Goal: Task Accomplishment & Management: Manage account settings

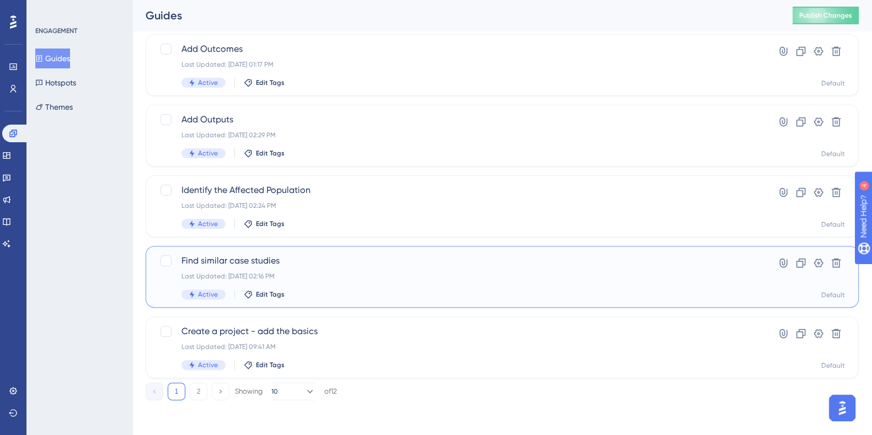
click at [249, 266] on span "Find similar case studies" at bounding box center [457, 260] width 553 height 13
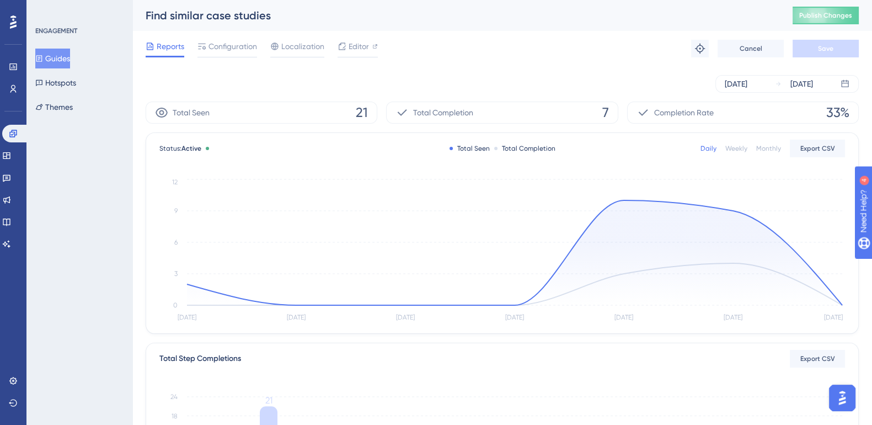
click at [845, 24] on div "Find similar case studies Publish Changes" at bounding box center [502, 15] width 740 height 31
click at [844, 16] on span "Publish Changes" at bounding box center [825, 15] width 53 height 9
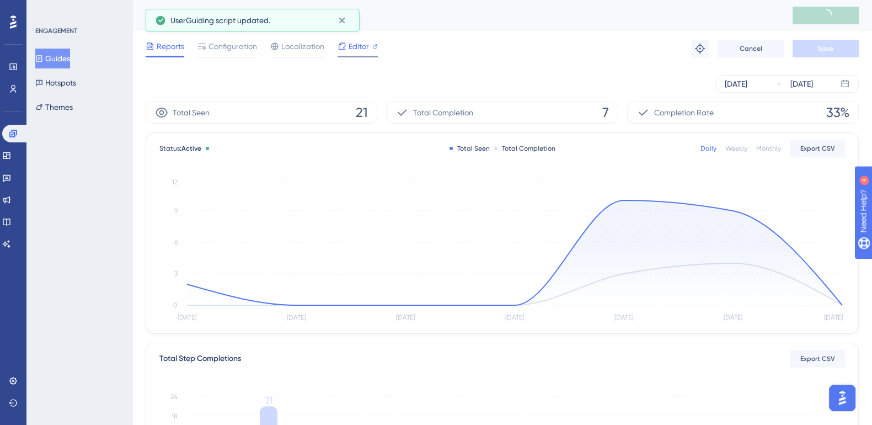
click at [365, 47] on span "Editor" at bounding box center [359, 46] width 20 height 13
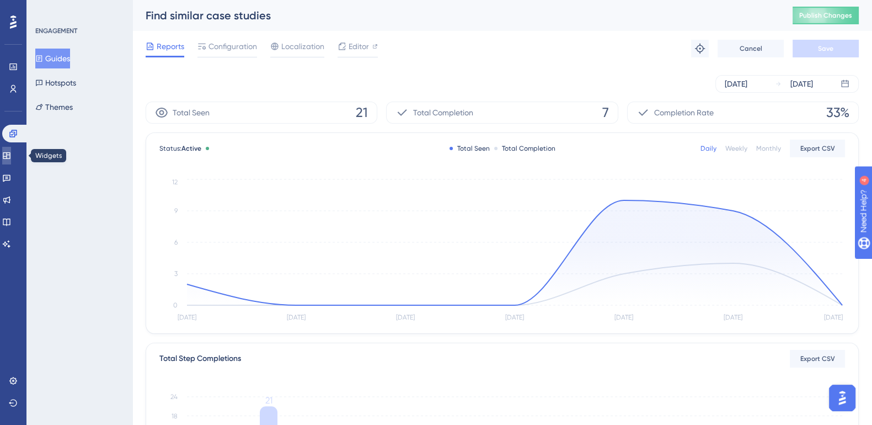
click at [10, 158] on icon at bounding box center [6, 155] width 7 height 7
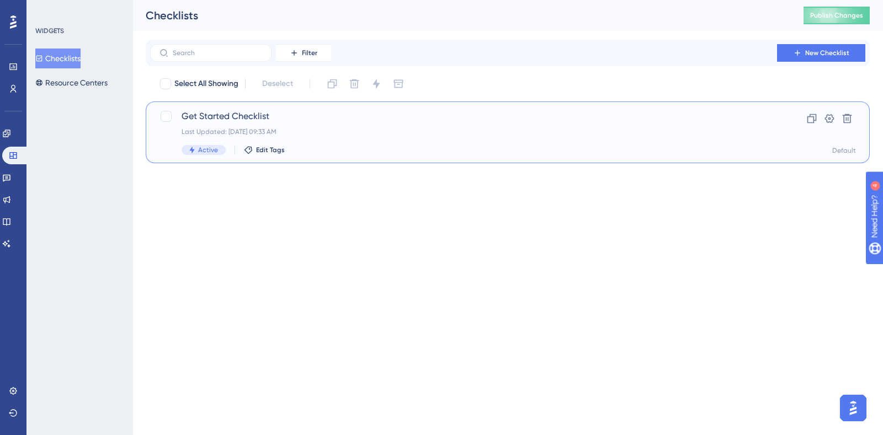
click at [245, 122] on span "Get Started Checklist" at bounding box center [463, 116] width 564 height 13
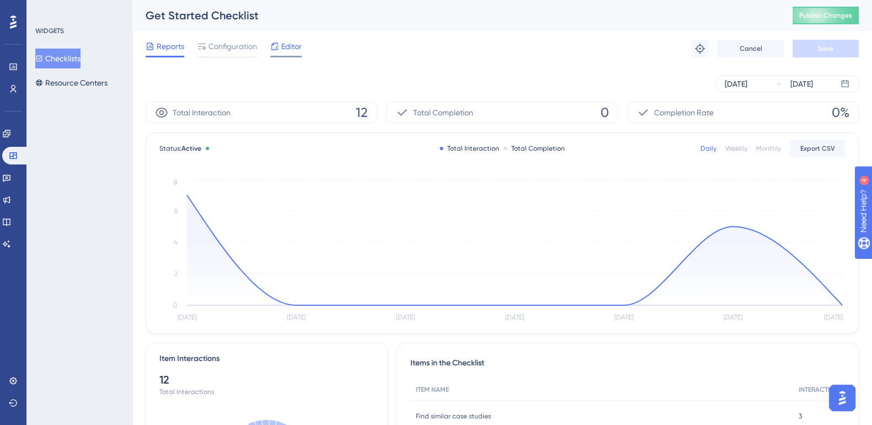
click at [292, 45] on span "Editor" at bounding box center [291, 46] width 20 height 13
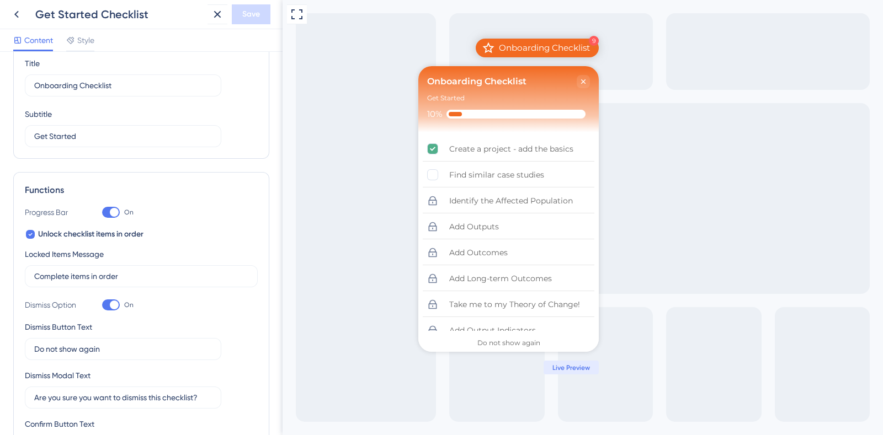
scroll to position [34, 0]
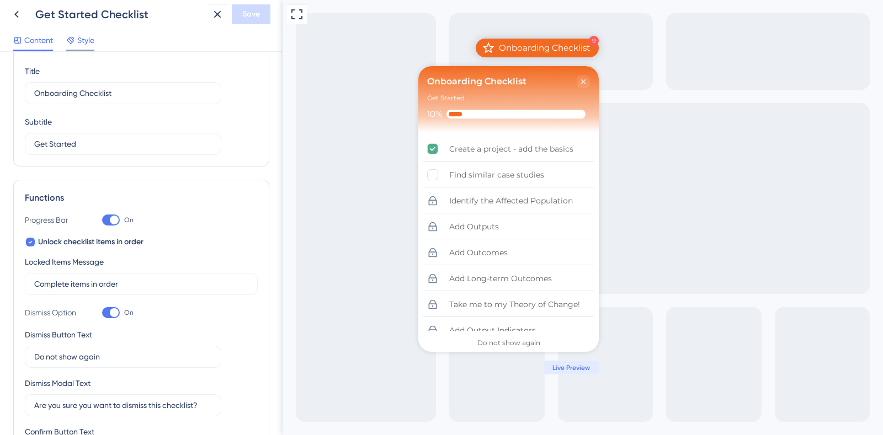
click at [91, 40] on span "Style" at bounding box center [85, 40] width 17 height 13
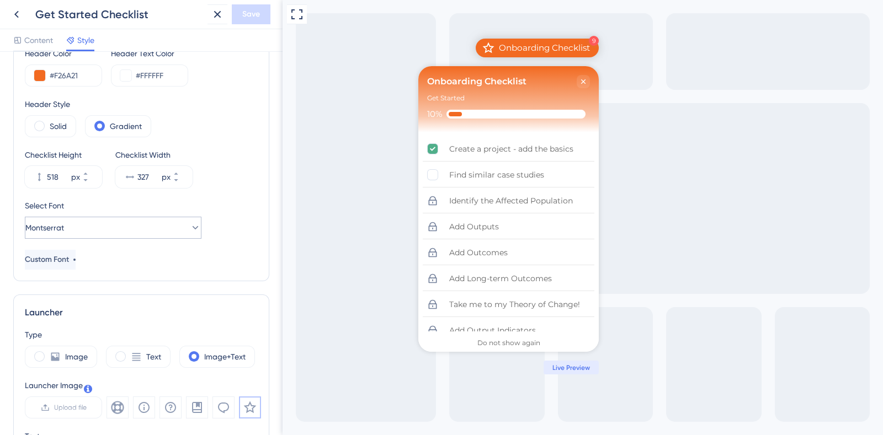
scroll to position [47, 0]
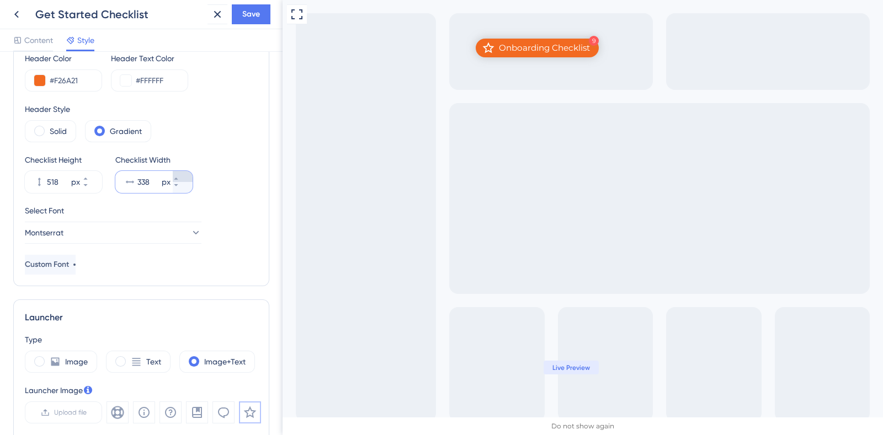
click at [182, 173] on button "338 px" at bounding box center [183, 176] width 20 height 11
click at [179, 187] on icon at bounding box center [176, 185] width 7 height 7
click at [179, 175] on icon at bounding box center [176, 178] width 7 height 7
click at [179, 187] on icon at bounding box center [176, 185] width 7 height 7
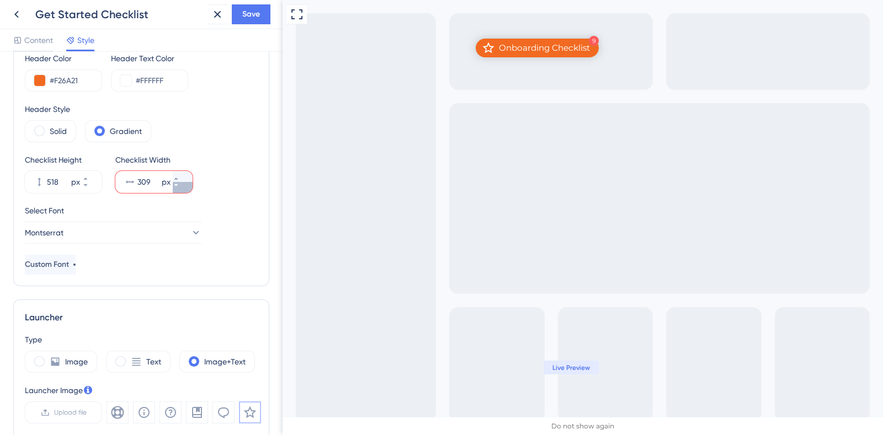
click at [179, 187] on icon at bounding box center [176, 185] width 7 height 7
type input "307"
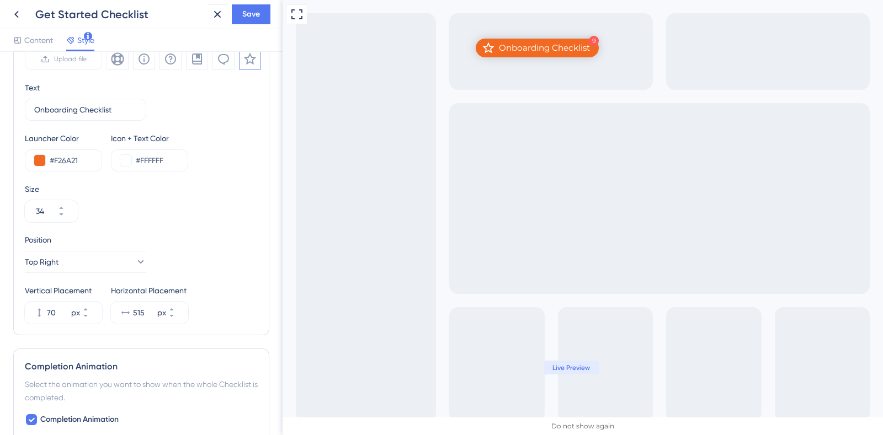
scroll to position [401, 0]
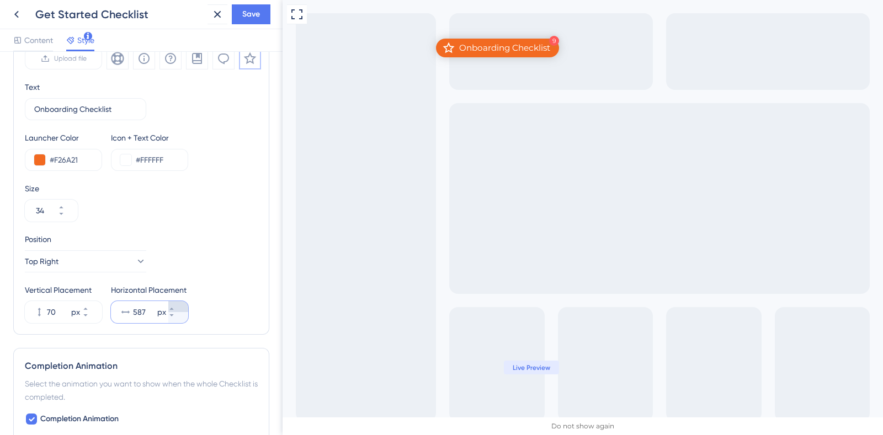
click at [173, 306] on button "587 px" at bounding box center [178, 306] width 20 height 11
type input "589"
click at [248, 17] on span "Save" at bounding box center [251, 14] width 18 height 13
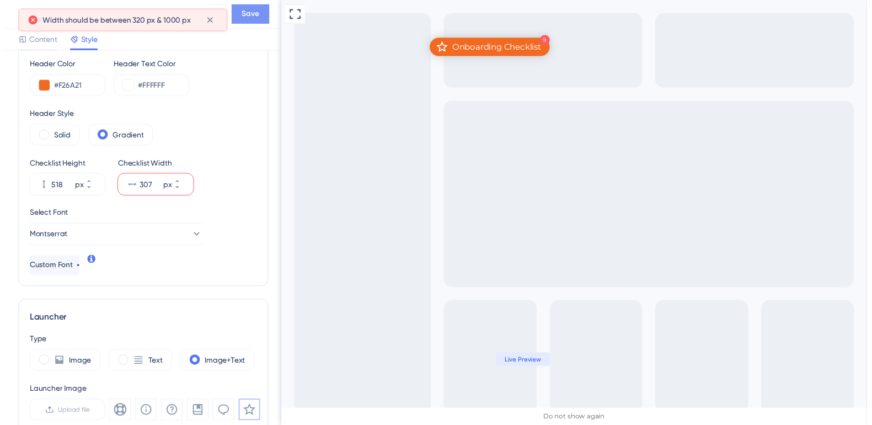
scroll to position [0, 0]
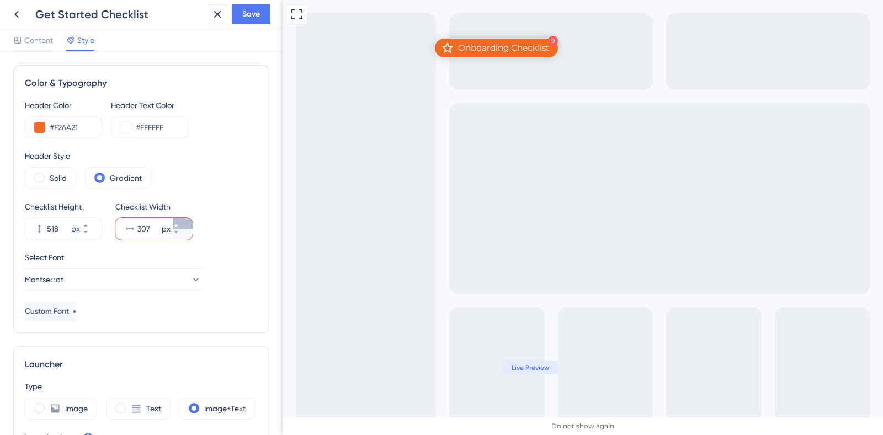
click at [179, 222] on icon at bounding box center [176, 225] width 7 height 7
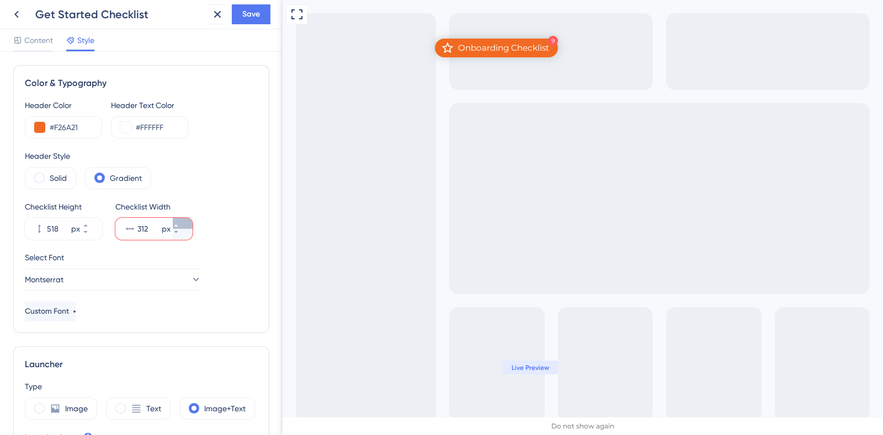
click at [179, 222] on icon at bounding box center [176, 225] width 7 height 7
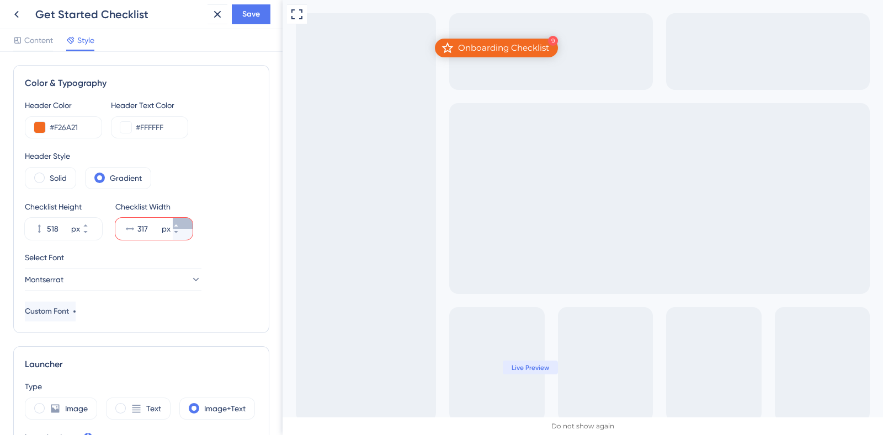
click at [179, 222] on icon at bounding box center [176, 225] width 7 height 7
type input "320"
click at [249, 8] on span "Save" at bounding box center [251, 14] width 18 height 13
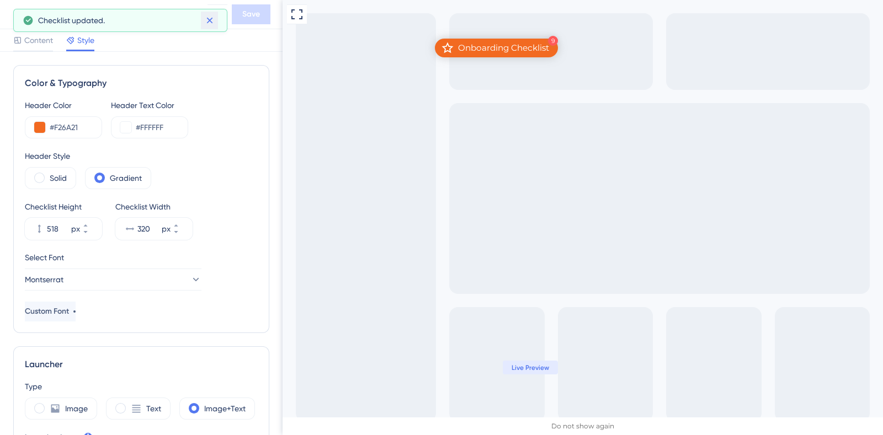
click at [207, 22] on icon at bounding box center [209, 21] width 6 height 6
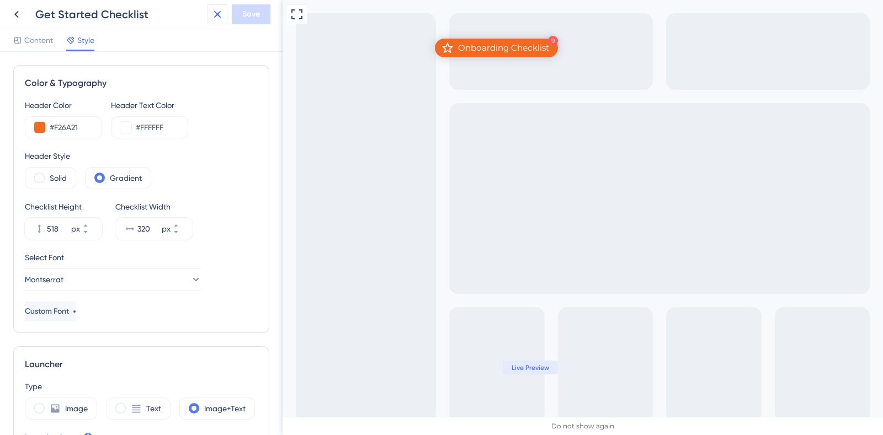
click at [213, 15] on icon at bounding box center [217, 14] width 13 height 13
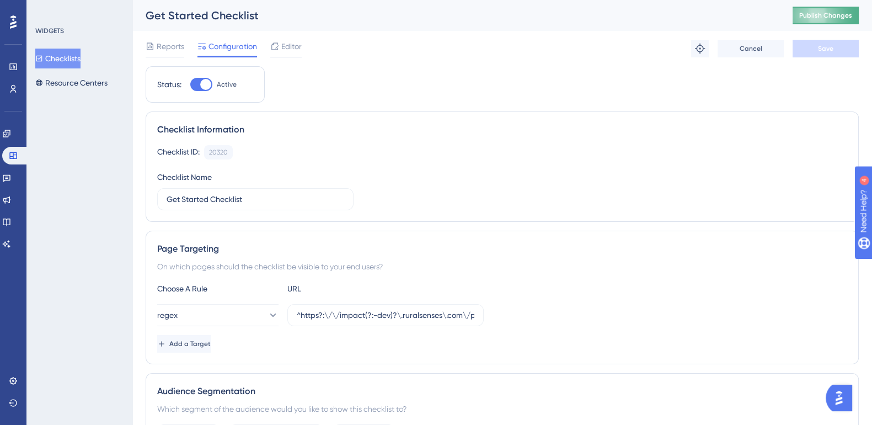
click at [852, 13] on span "Publish Changes" at bounding box center [825, 15] width 53 height 9
click at [291, 48] on span "Editor" at bounding box center [291, 46] width 20 height 13
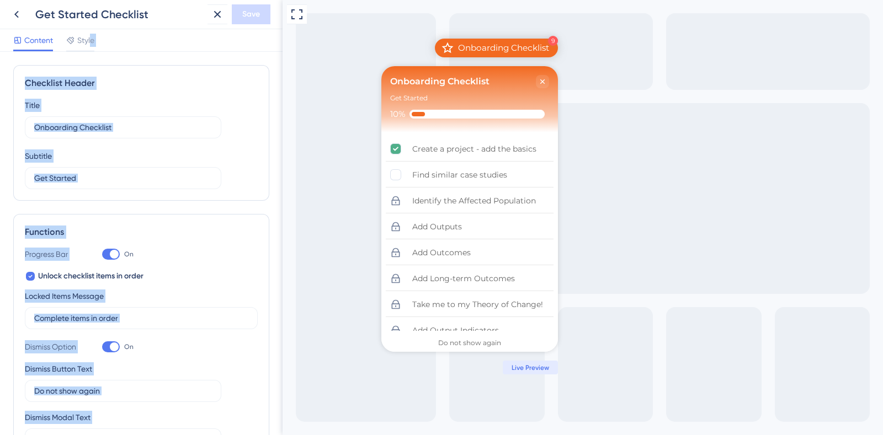
drag, startPoint x: 157, startPoint y: 292, endPoint x: 93, endPoint y: 32, distance: 267.7
click at [93, 32] on div "Get Started Checklist Save Content Style Checklist Header Title Onboarding Chec…" at bounding box center [141, 217] width 282 height 435
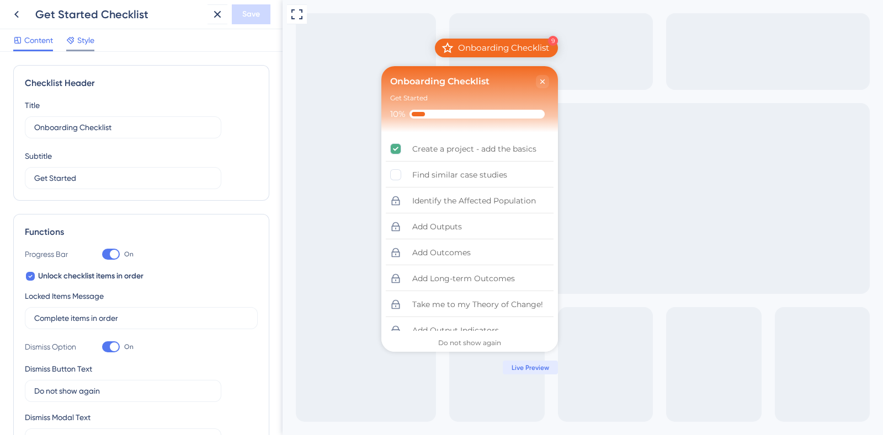
click at [89, 37] on span "Style" at bounding box center [85, 40] width 17 height 13
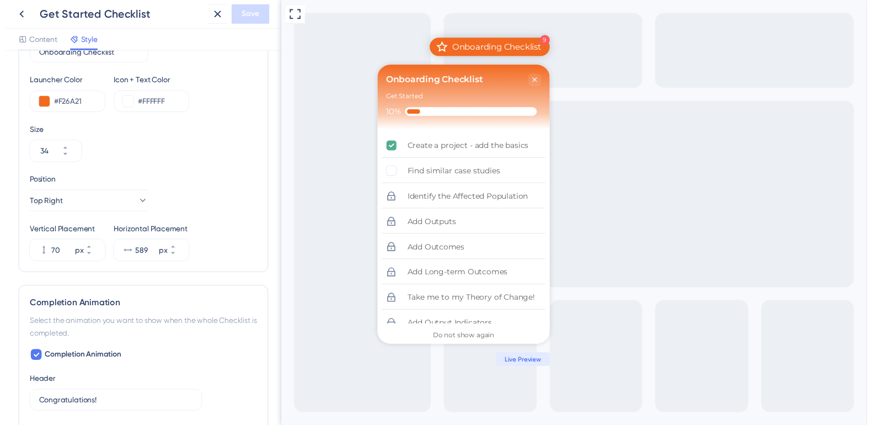
scroll to position [455, 0]
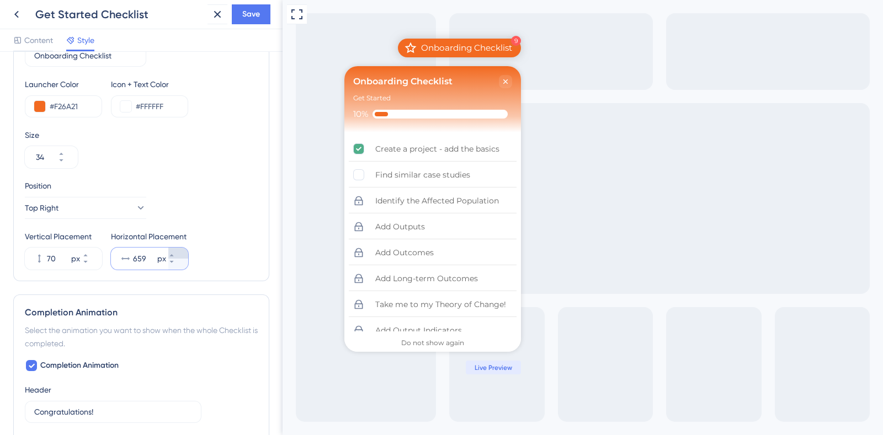
click at [182, 251] on button "659 px" at bounding box center [178, 253] width 20 height 11
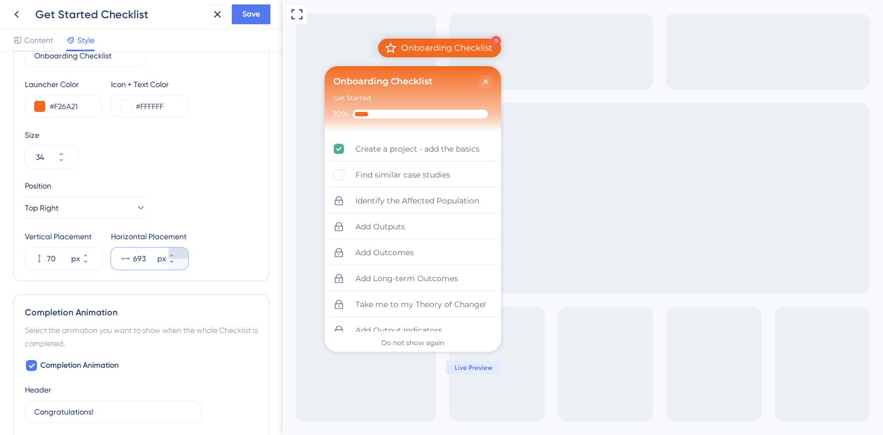
click at [177, 250] on button "693 px" at bounding box center [178, 253] width 20 height 11
type input "694"
click at [259, 18] on span "Save" at bounding box center [251, 14] width 18 height 13
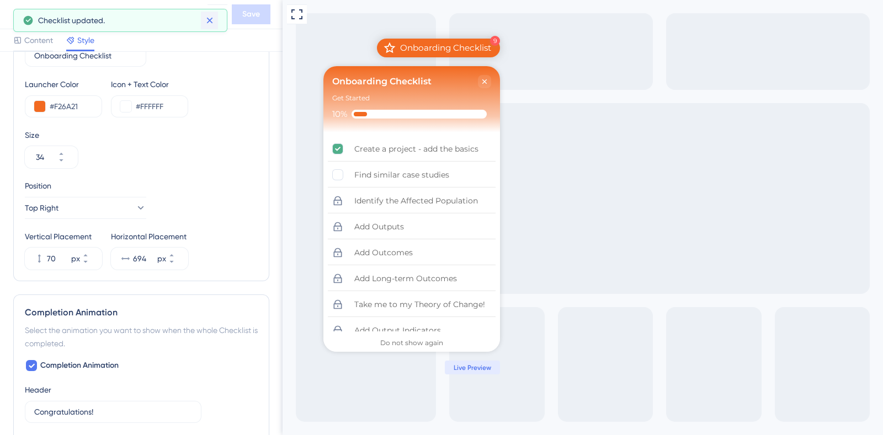
click at [209, 22] on icon at bounding box center [209, 20] width 11 height 11
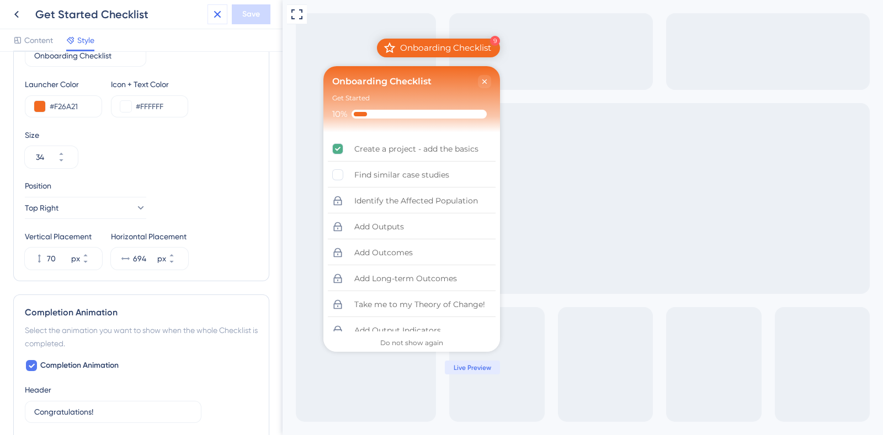
click at [215, 13] on icon at bounding box center [217, 14] width 13 height 13
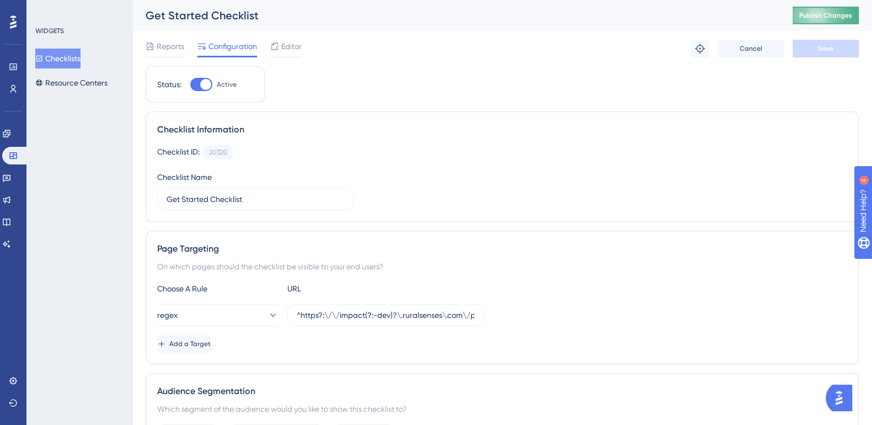
click at [826, 13] on span "Publish Changes" at bounding box center [825, 15] width 53 height 9
click at [296, 42] on span "Editor" at bounding box center [291, 46] width 20 height 13
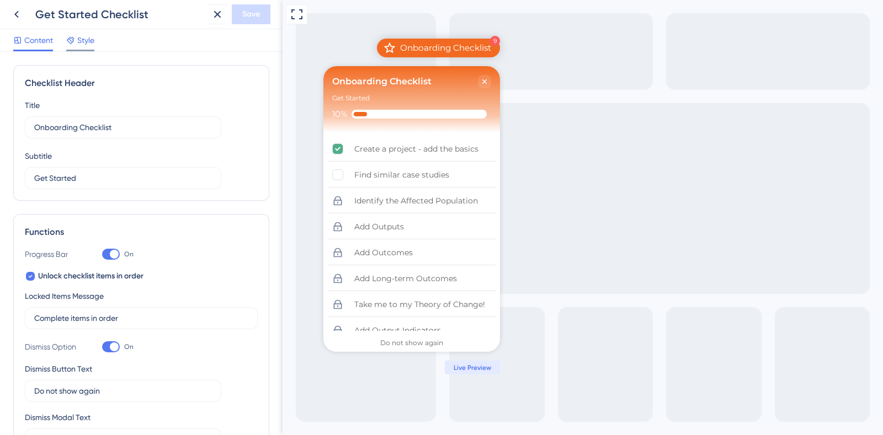
click at [88, 40] on span "Style" at bounding box center [85, 40] width 17 height 13
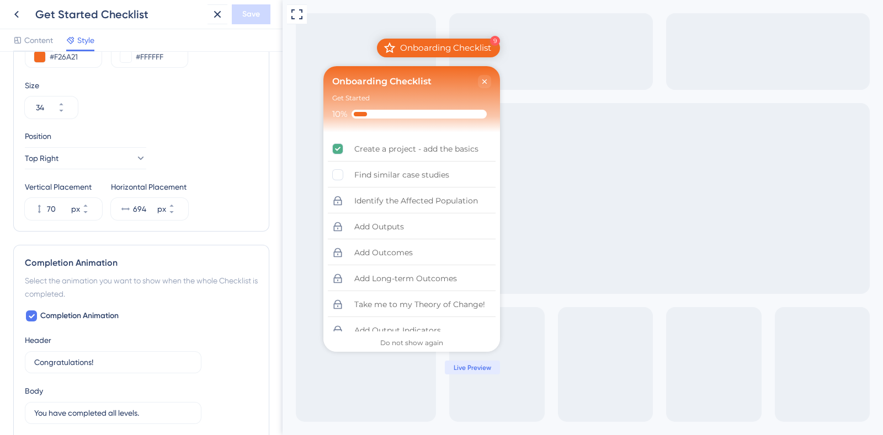
scroll to position [506, 0]
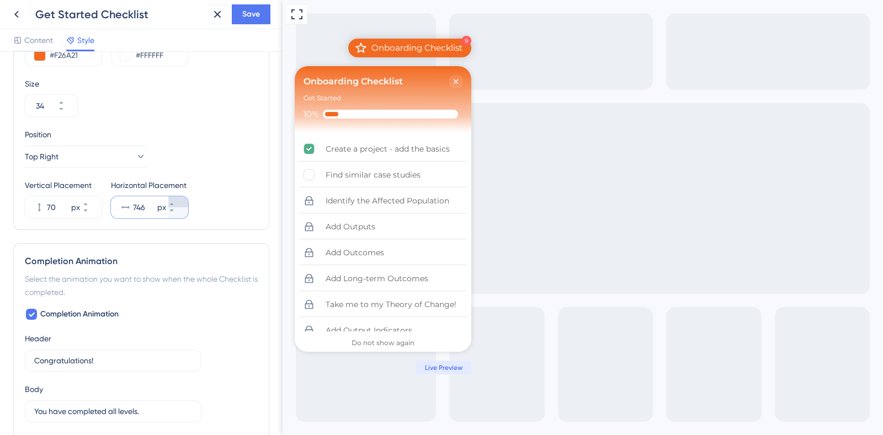
click at [175, 201] on icon at bounding box center [171, 204] width 7 height 7
type input "747"
click at [255, 17] on span "Save" at bounding box center [251, 14] width 18 height 13
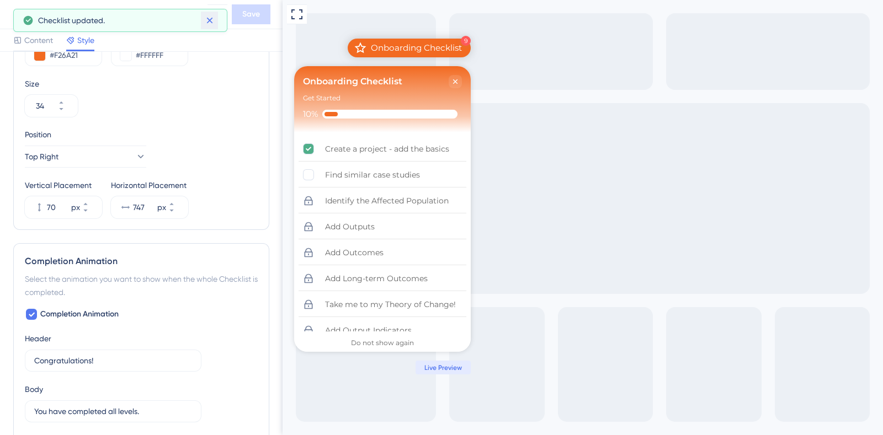
click at [215, 21] on button at bounding box center [209, 21] width 17 height 18
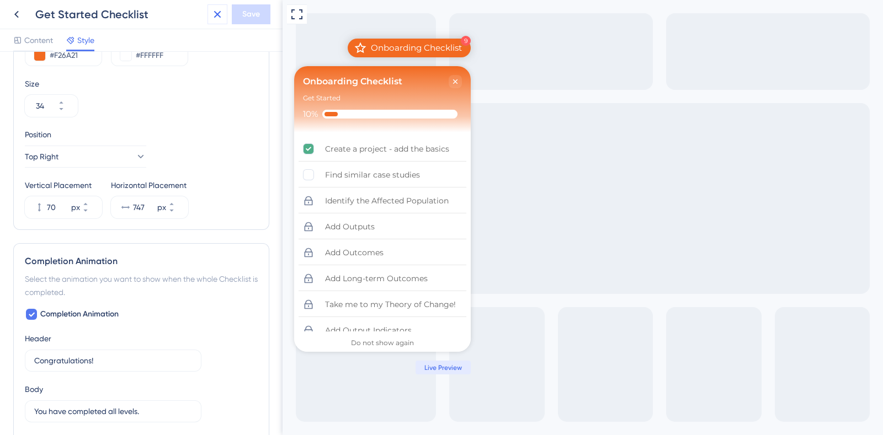
click at [218, 14] on icon at bounding box center [217, 14] width 13 height 13
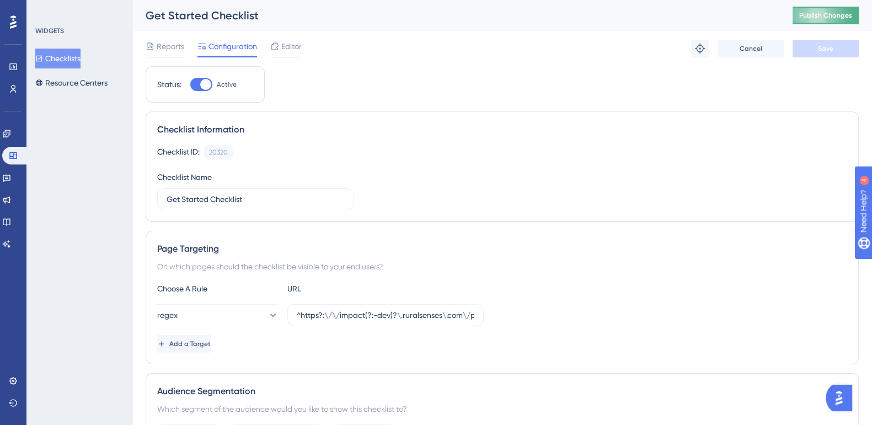
click at [852, 14] on span "Publish Changes" at bounding box center [825, 15] width 53 height 9
click at [285, 43] on span "Editor" at bounding box center [291, 46] width 20 height 13
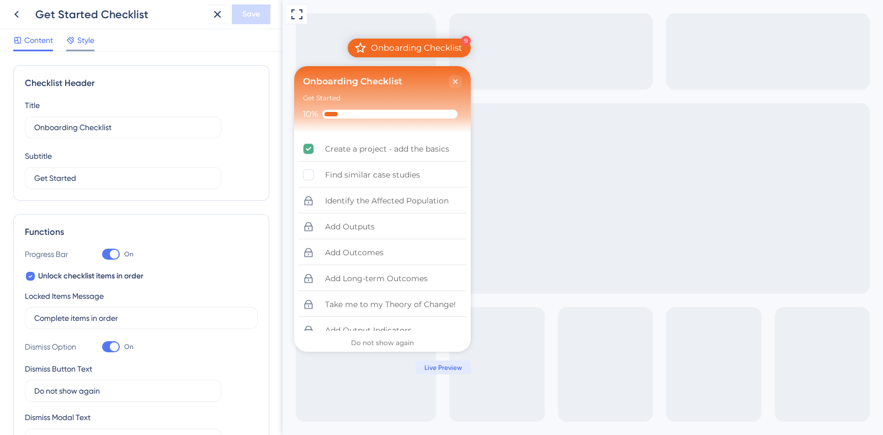
click at [81, 39] on span "Style" at bounding box center [85, 40] width 17 height 13
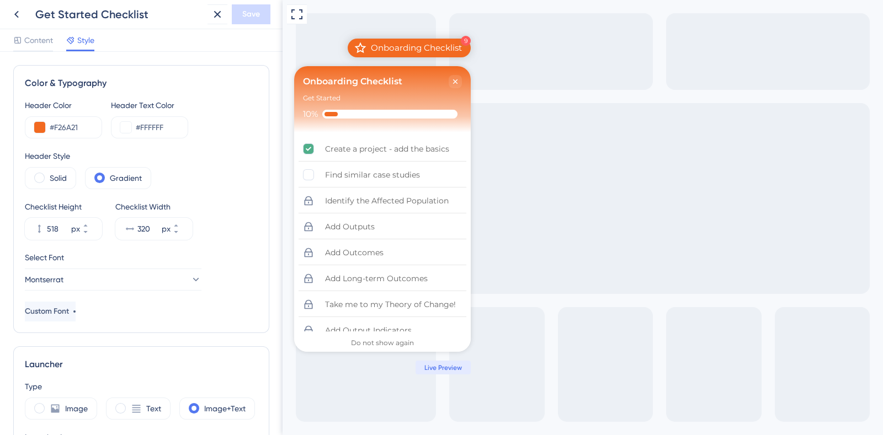
click at [85, 39] on span "Style" at bounding box center [85, 40] width 17 height 13
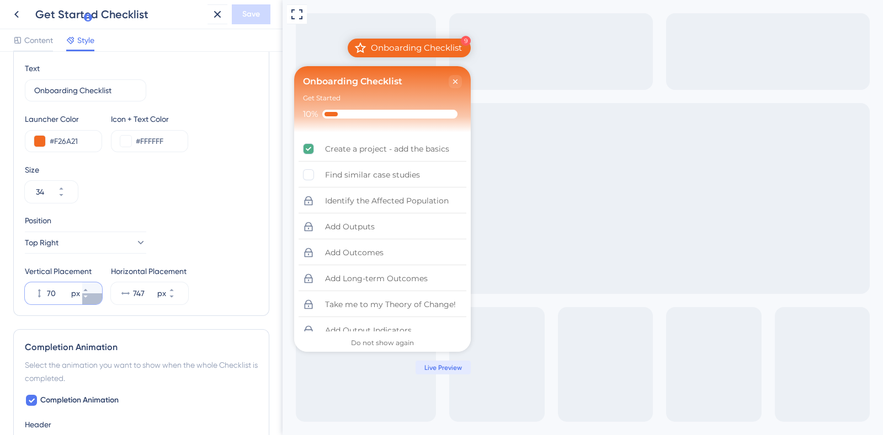
click at [87, 296] on icon at bounding box center [85, 297] width 4 height 2
click at [92, 285] on button "69 px" at bounding box center [92, 287] width 20 height 11
click at [92, 285] on button "70 px" at bounding box center [92, 287] width 20 height 11
click at [92, 285] on button "71 px" at bounding box center [92, 287] width 20 height 11
type input "72"
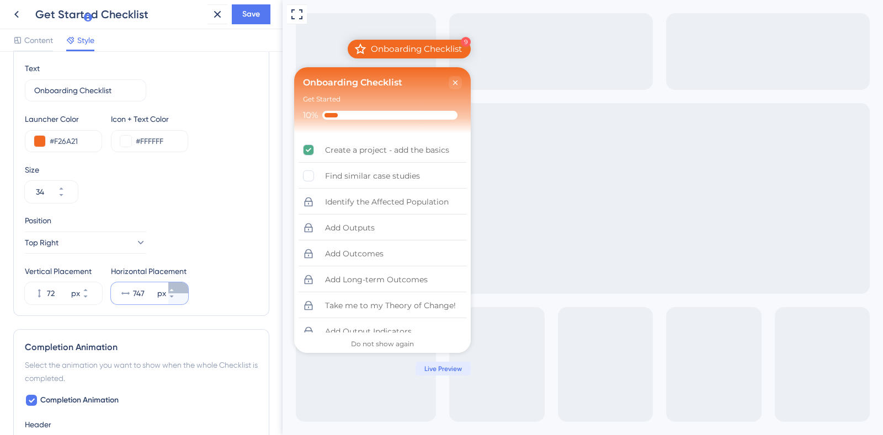
click at [175, 287] on icon at bounding box center [171, 290] width 7 height 7
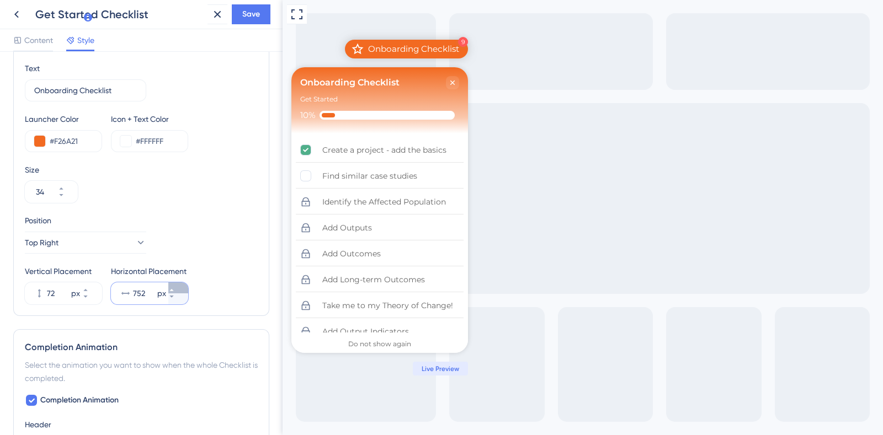
click at [175, 287] on icon at bounding box center [171, 290] width 7 height 7
type input "755"
click at [302, 18] on icon at bounding box center [296, 14] width 11 height 10
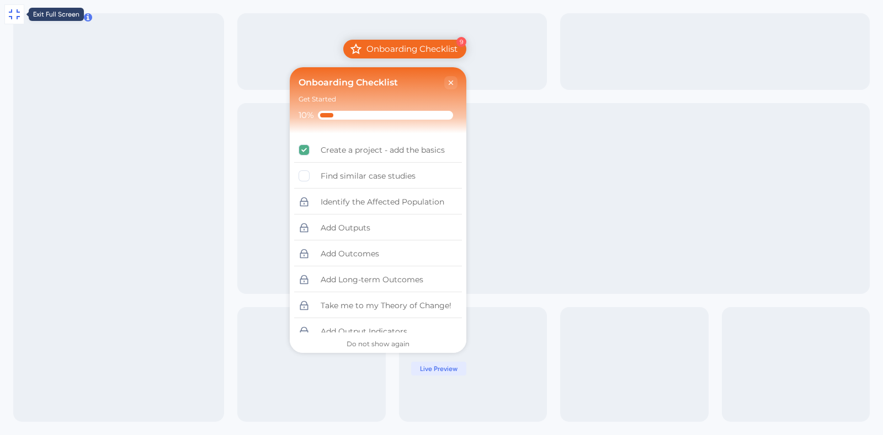
click at [13, 11] on icon at bounding box center [14, 14] width 13 height 13
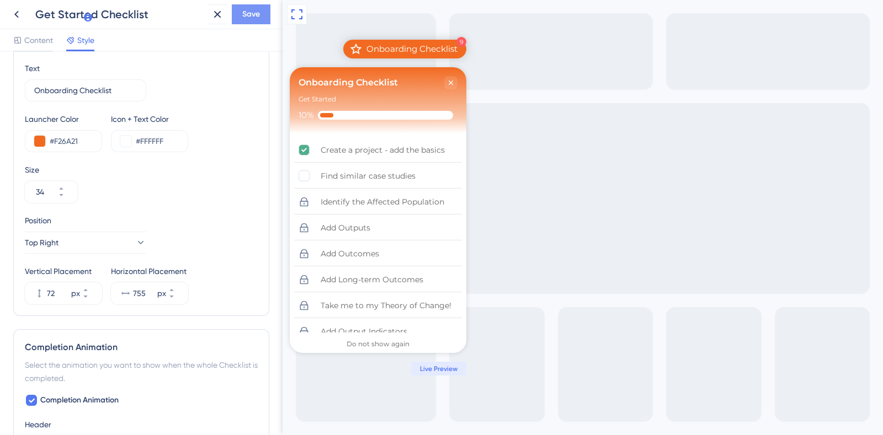
click at [250, 14] on span "Save" at bounding box center [251, 14] width 18 height 13
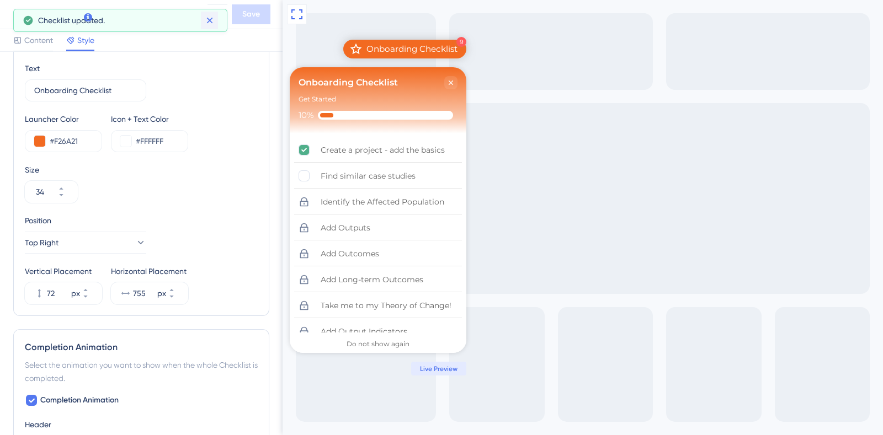
click at [211, 23] on icon at bounding box center [209, 20] width 11 height 11
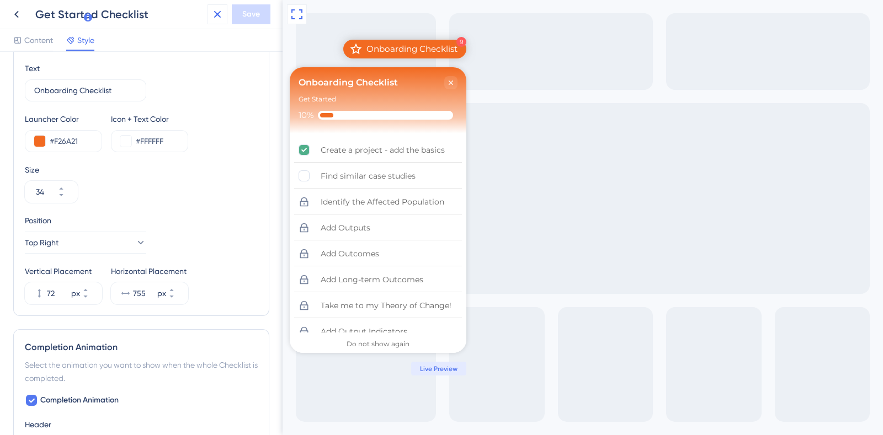
click at [218, 13] on icon at bounding box center [217, 14] width 7 height 7
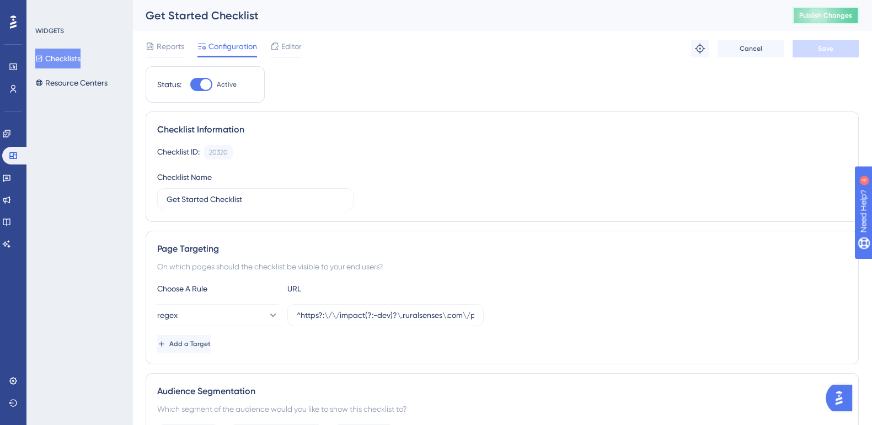
click at [840, 12] on span "Publish Changes" at bounding box center [825, 15] width 53 height 9
click at [7, 138] on link at bounding box center [6, 134] width 9 height 18
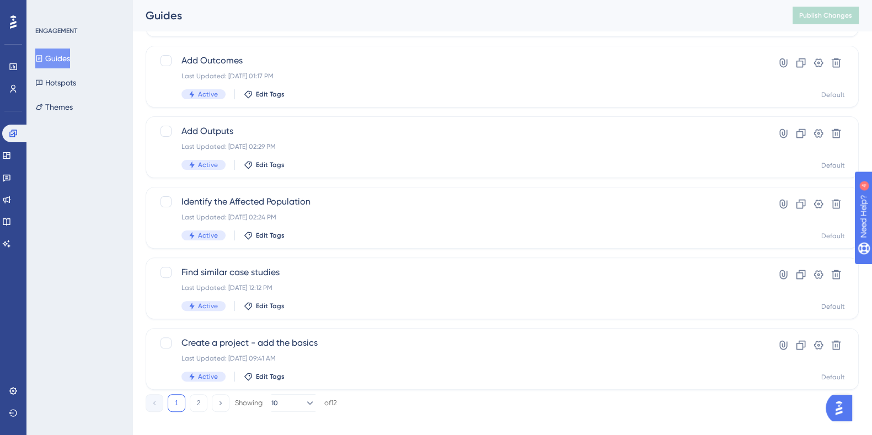
scroll to position [420, 0]
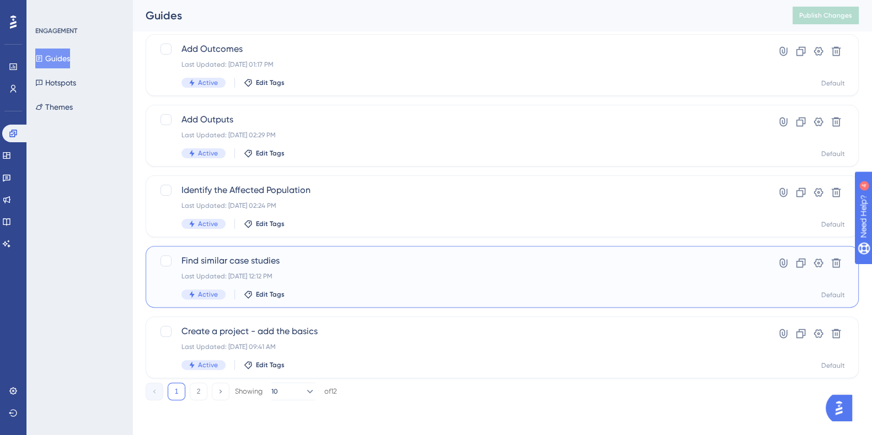
click at [260, 265] on span "Find similar case studies" at bounding box center [457, 260] width 553 height 13
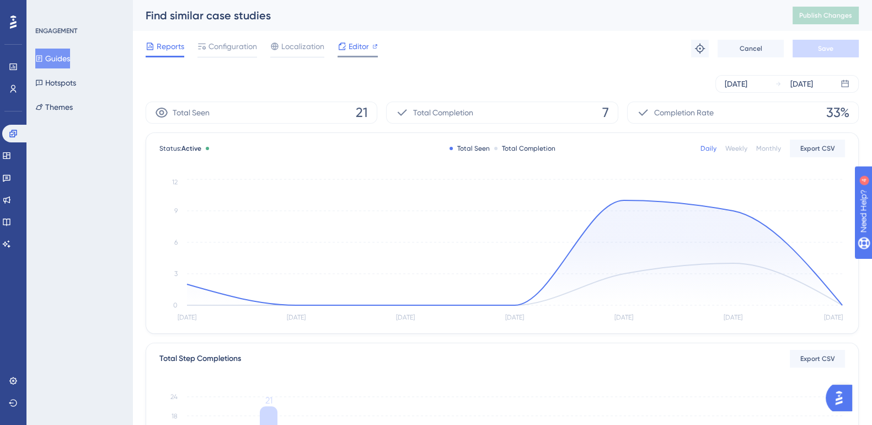
click at [368, 44] on span "Editor" at bounding box center [359, 46] width 20 height 13
